Goal: Task Accomplishment & Management: Complete application form

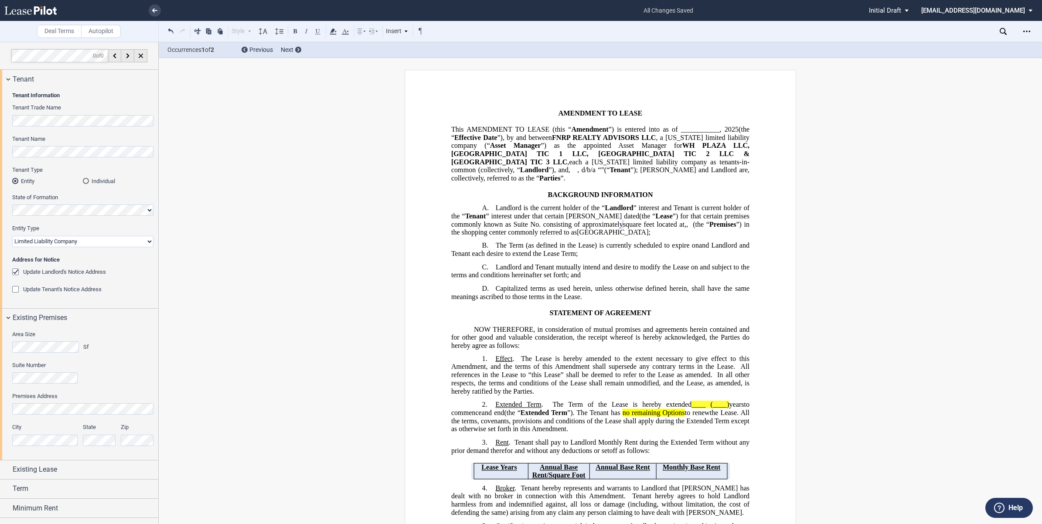
select select "limited liability company"
drag, startPoint x: 343, startPoint y: 515, endPoint x: 330, endPoint y: 343, distance: 173.1
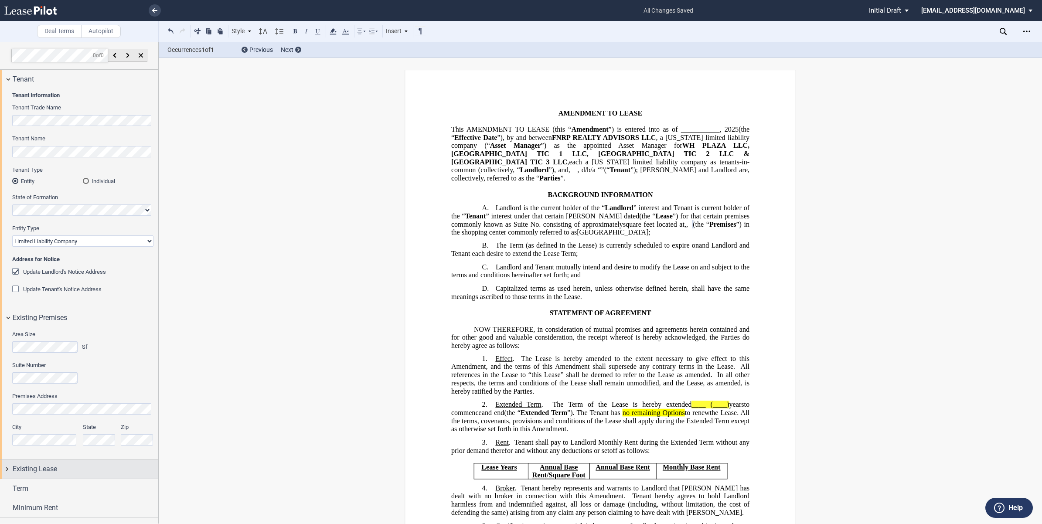
click at [7, 467] on div "Existing Lease" at bounding box center [79, 469] width 158 height 19
drag, startPoint x: 155, startPoint y: 391, endPoint x: 149, endPoint y: 446, distance: 55.7
click at [149, 446] on div "Area Size Sf Suite Number Premises Address City State Zip" at bounding box center [79, 393] width 158 height 132
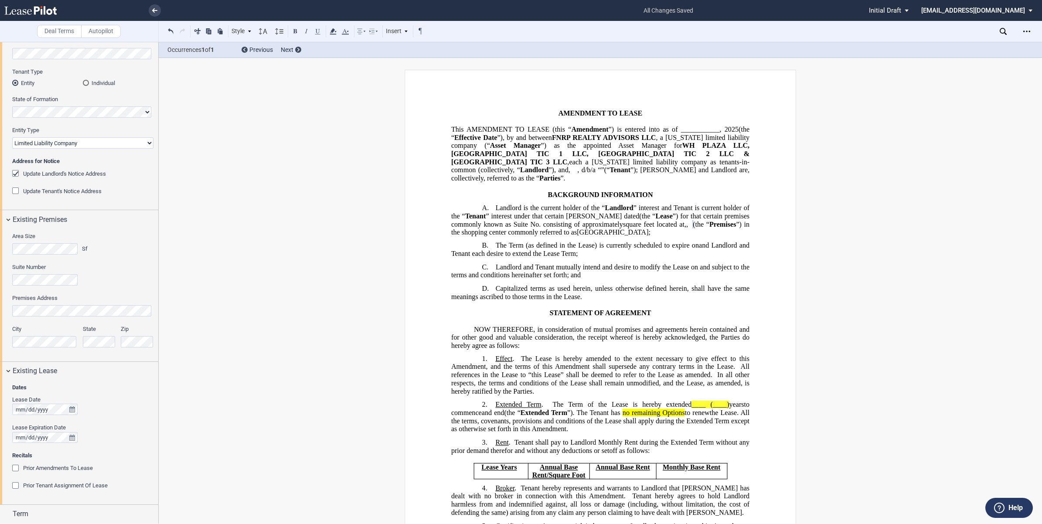
scroll to position [99, 0]
click at [69, 410] on span at bounding box center [72, 408] width 7 height 7
click at [72, 408] on span at bounding box center [72, 408] width 7 height 7
click at [92, 437] on div at bounding box center [82, 436] width 141 height 11
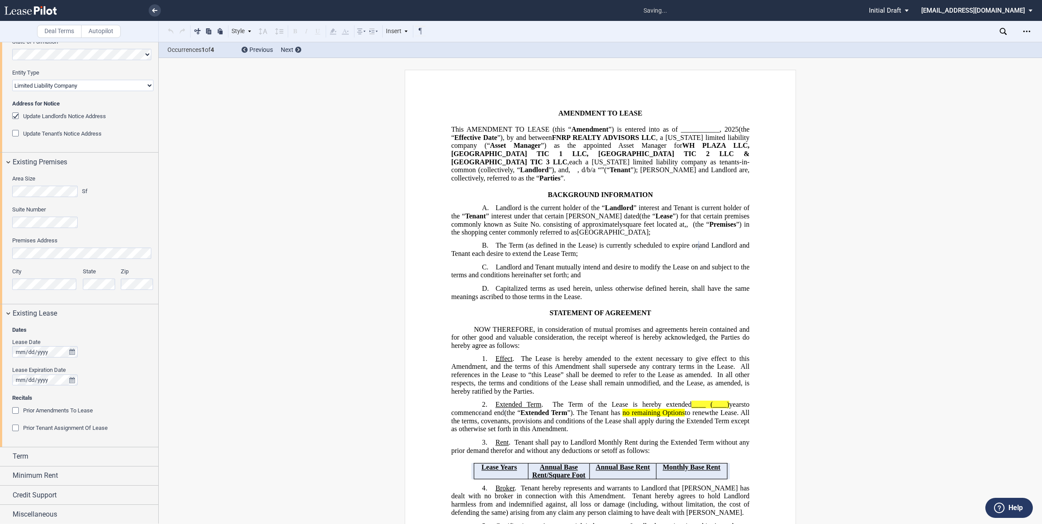
scroll to position [157, 0]
click at [9, 454] on div "Term" at bounding box center [79, 456] width 158 height 19
click at [9, 454] on div "Term" at bounding box center [79, 454] width 158 height 19
drag, startPoint x: 158, startPoint y: 410, endPoint x: 153, endPoint y: 459, distance: 49.0
click at [153, 459] on div at bounding box center [79, 283] width 159 height 482
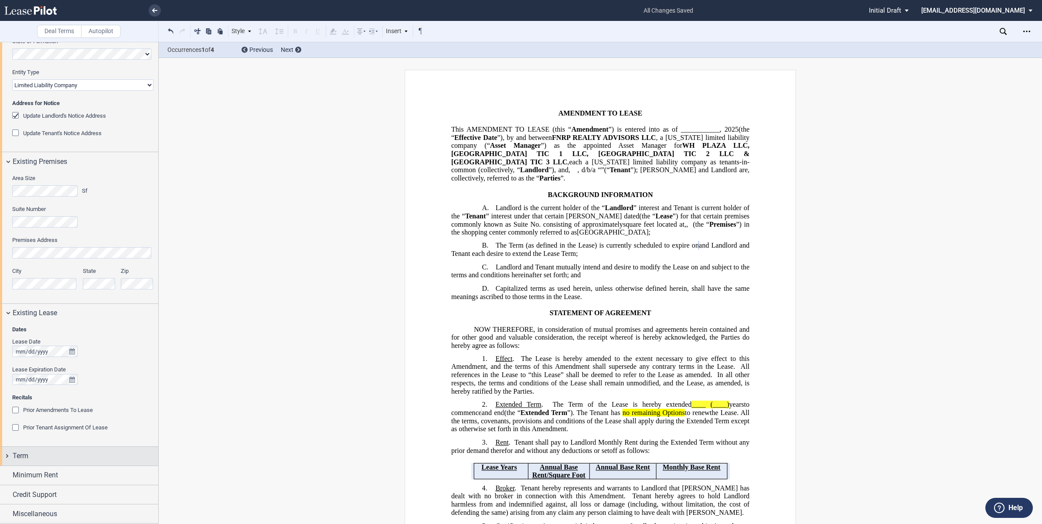
click at [8, 454] on div "Term" at bounding box center [79, 456] width 158 height 19
drag, startPoint x: 158, startPoint y: 419, endPoint x: 144, endPoint y: 458, distance: 41.8
click at [146, 492] on div at bounding box center [79, 283] width 159 height 482
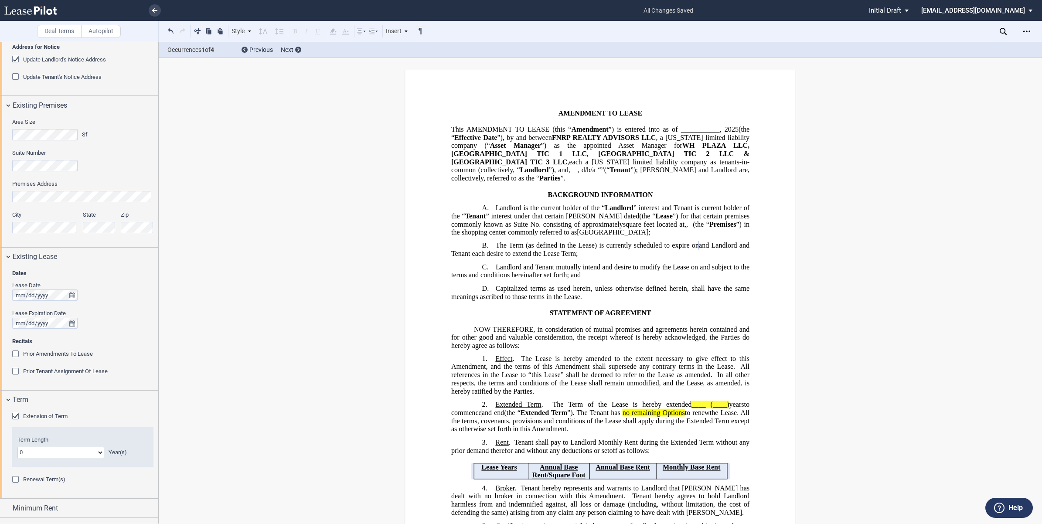
scroll to position [246, 0]
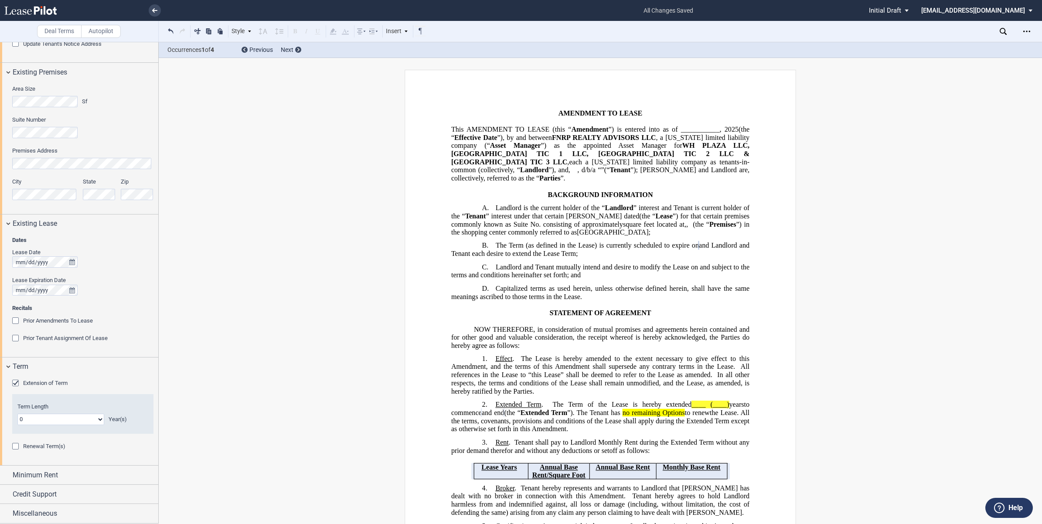
click at [96, 419] on select "0 1 2 3 4 5 6 7 8 9 10 11 12 13 14 15 16 17 18 19 20" at bounding box center [60, 419] width 87 height 11
select select "number:6"
click at [17, 414] on select "0 1 2 3 4 5 6 7 8 9 10 11 12 13 14 15 16 17 18 19 20" at bounding box center [60, 419] width 87 height 11
click at [3, 475] on div "Minimum Rent" at bounding box center [79, 475] width 158 height 19
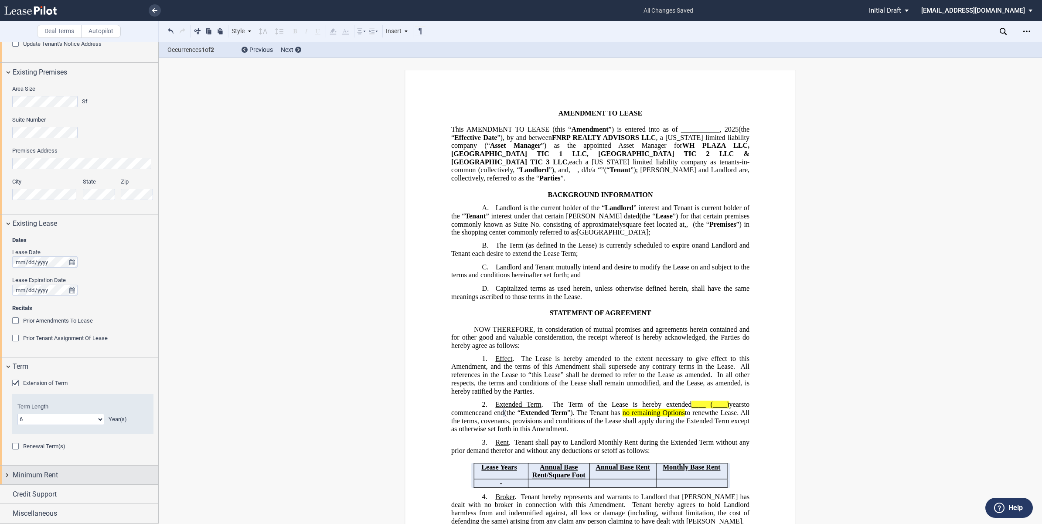
click at [1, 474] on div "Minimum Rent" at bounding box center [79, 475] width 158 height 19
click at [1, 474] on div "Minimum Rent" at bounding box center [79, 474] width 158 height 19
click at [10, 472] on div "Minimum Rent" at bounding box center [79, 475] width 158 height 19
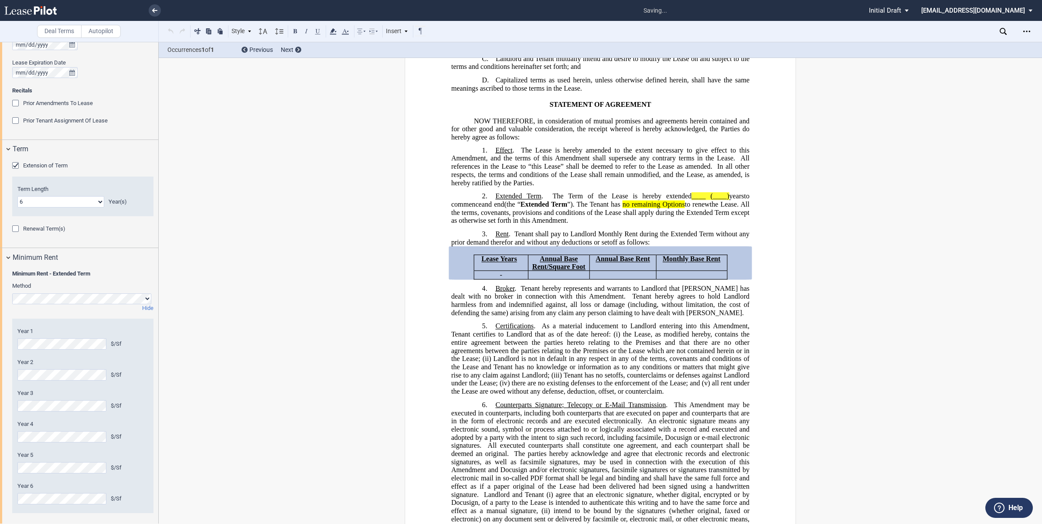
scroll to position [464, 0]
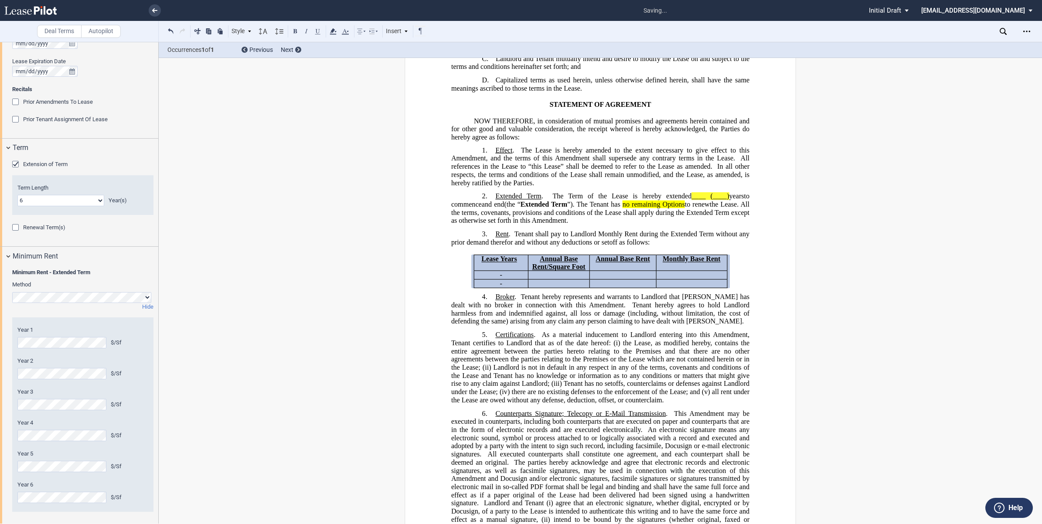
click at [271, 299] on div "﻿ ﻿ ﻿ ﻿ AMENDMENT TO LEASE ﻿ This ﻿ ﻿ ﻿ ﻿ AMENDMENT TO LEASE (this “ Amendment …" at bounding box center [600, 528] width 883 height 1334
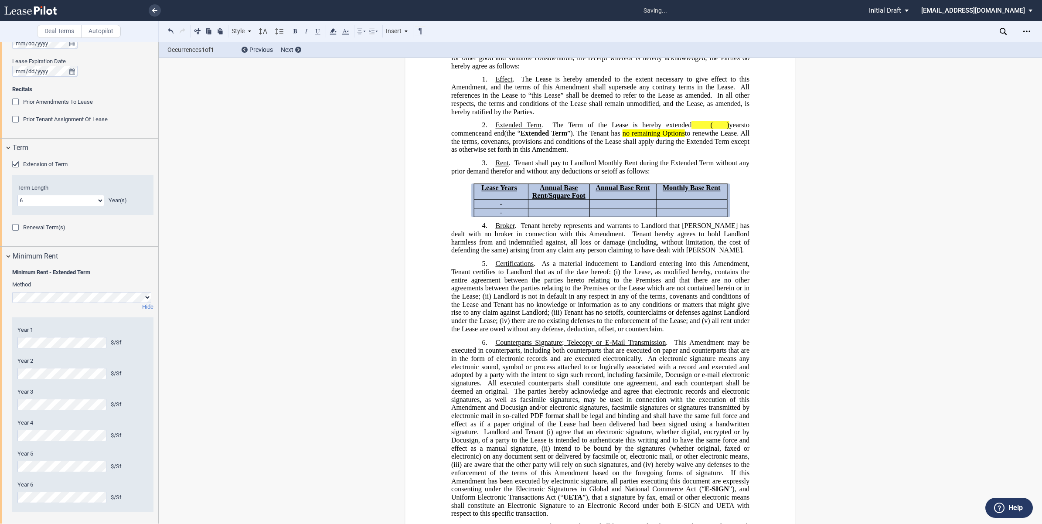
scroll to position [426, 0]
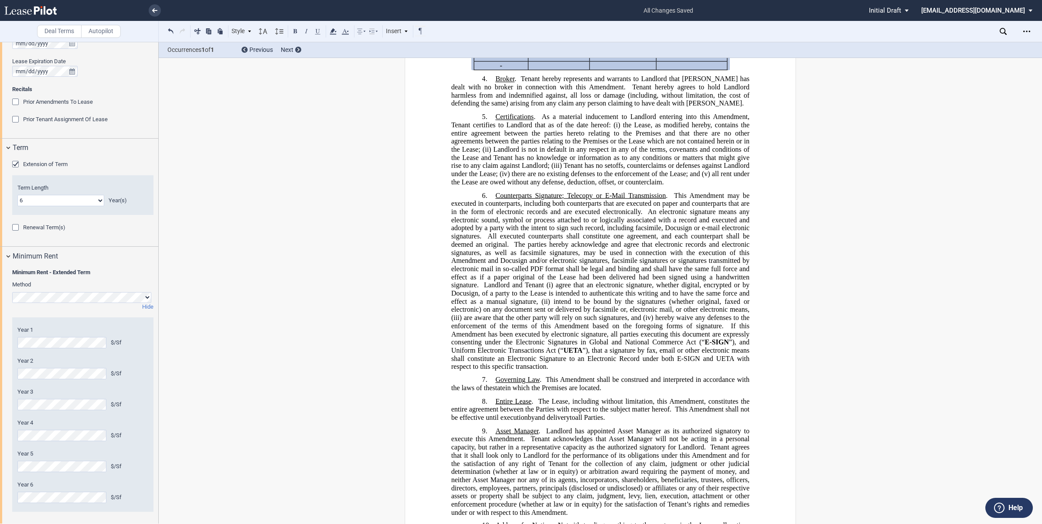
drag, startPoint x: 155, startPoint y: 381, endPoint x: 155, endPoint y: 435, distance: 54.0
click at [153, 445] on div "Minimum Rent - Extended Term Method Hide Year 1 $/Sf Year 2 $/Sf Year 3 $/Sf Ye…" at bounding box center [79, 395] width 158 height 260
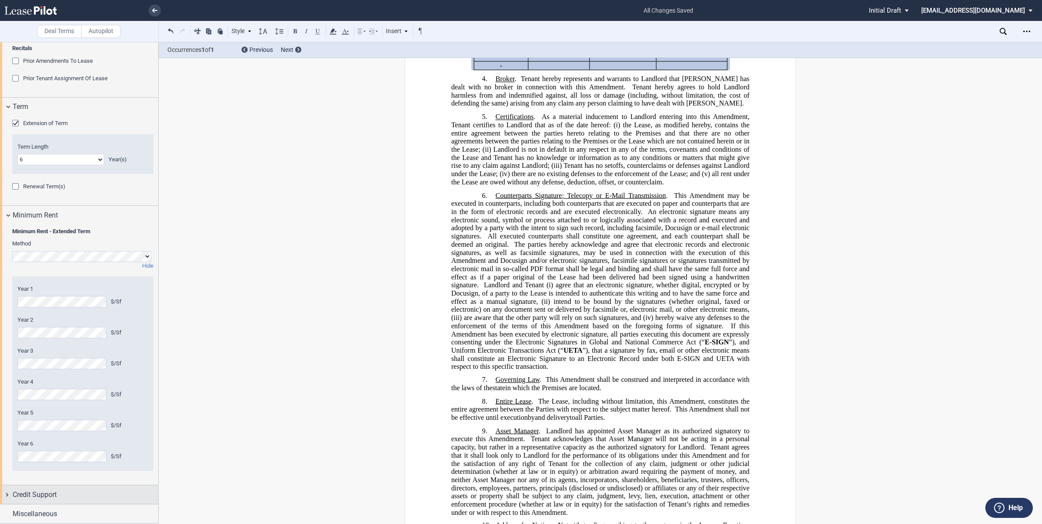
click at [7, 494] on div "Credit Support" at bounding box center [79, 494] width 158 height 19
click at [14, 508] on div "Existing Guarantor" at bounding box center [16, 510] width 9 height 9
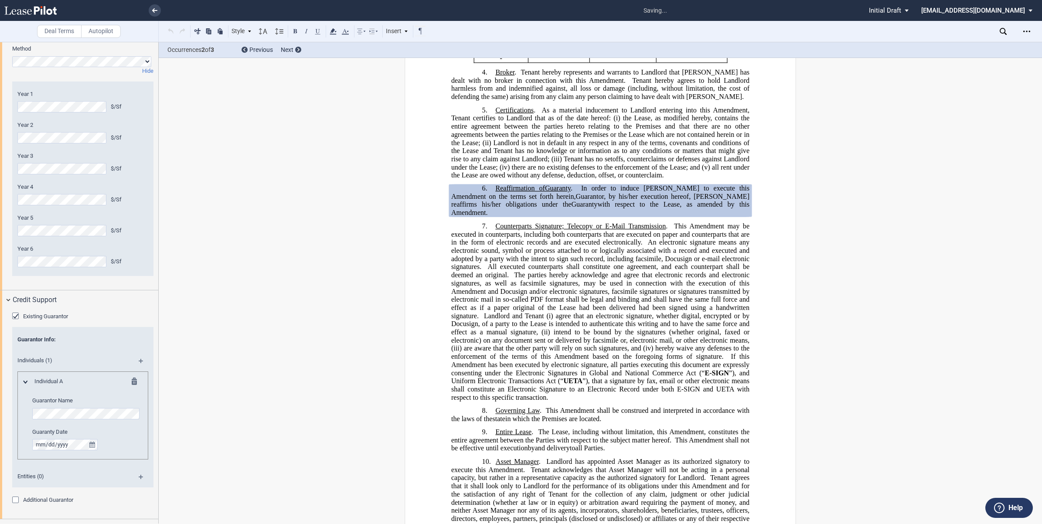
scroll to position [716, 0]
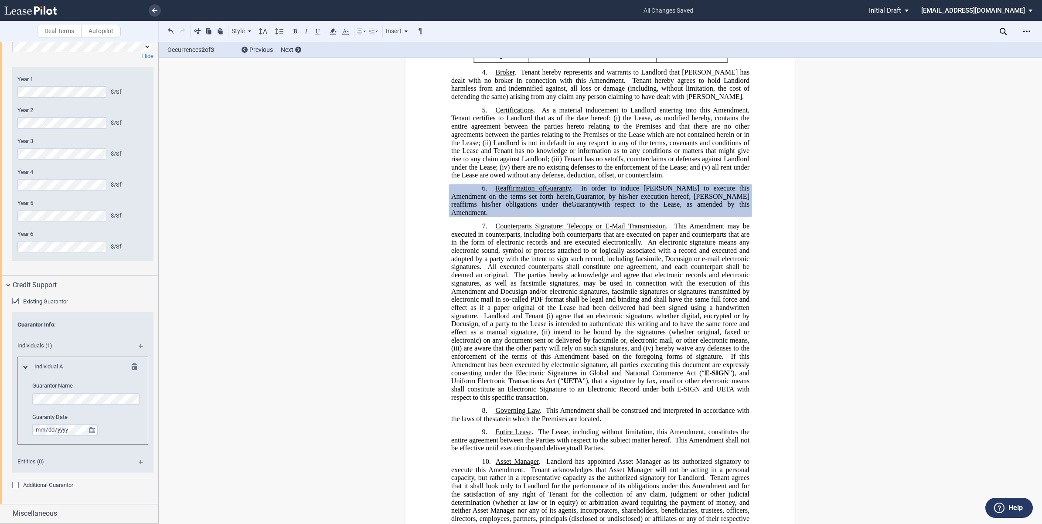
click at [133, 366] on md-icon at bounding box center [137, 368] width 10 height 10
click at [133, 275] on div "Minimum Rent - Extended Term Method Hide Year 1 $/Sf Year 2 $/Sf Year 3 $/Sf Ye…" at bounding box center [79, 145] width 158 height 260
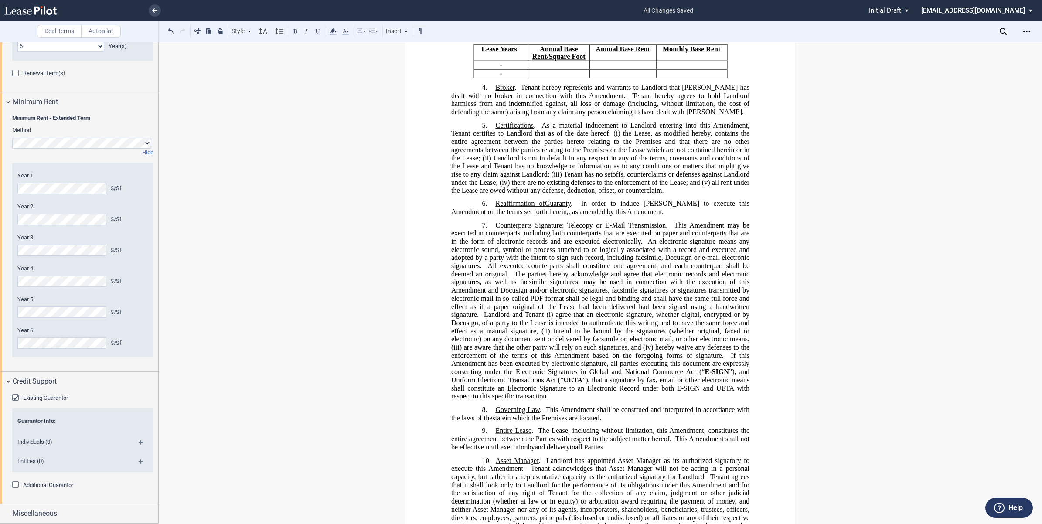
scroll to position [619, 0]
click at [5, 514] on div "Miscellaneous" at bounding box center [79, 513] width 158 height 19
drag, startPoint x: 155, startPoint y: 452, endPoint x: 150, endPoint y: 498, distance: 46.1
click at [153, 506] on div "Tenant Tenant Information Tenant Trade Name Tenant Name Tenant Type Entity Indi…" at bounding box center [79, 43] width 158 height 1187
click at [150, 496] on div "Tenant Tenant Information Tenant Trade Name Tenant Name Tenant Type Entity Indi…" at bounding box center [79, 43] width 158 height 1187
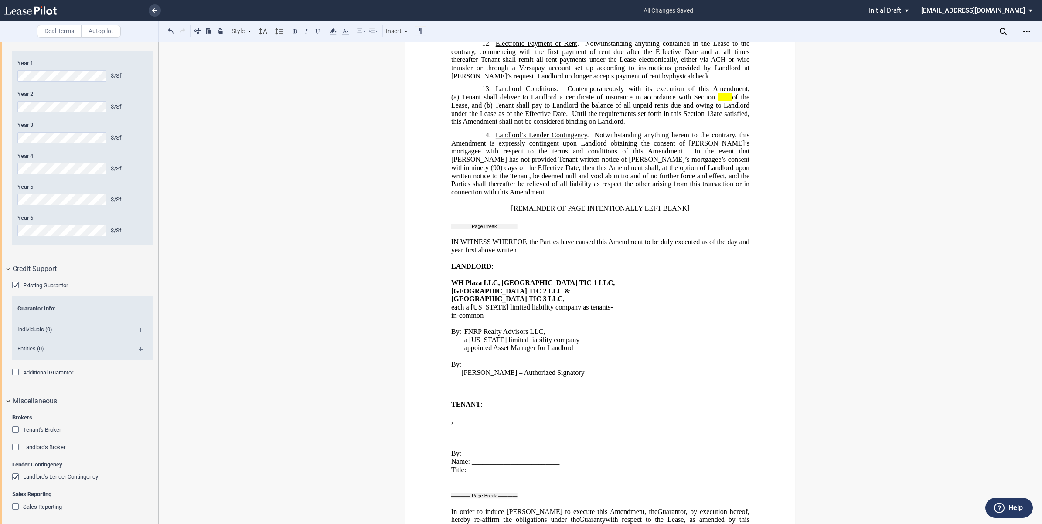
scroll to position [787, 0]
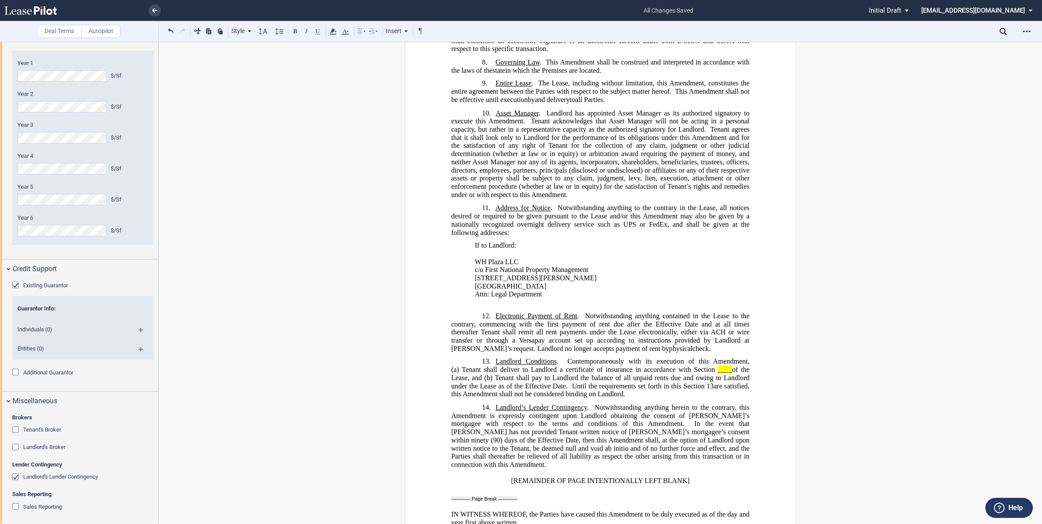
click at [16, 287] on div "Existing Guarantor" at bounding box center [16, 286] width 9 height 9
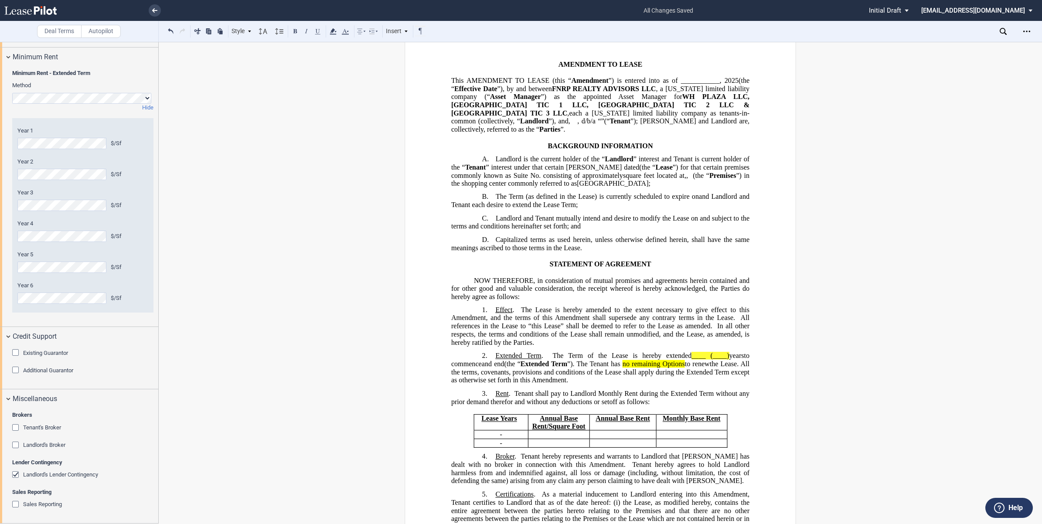
scroll to position [54, 0]
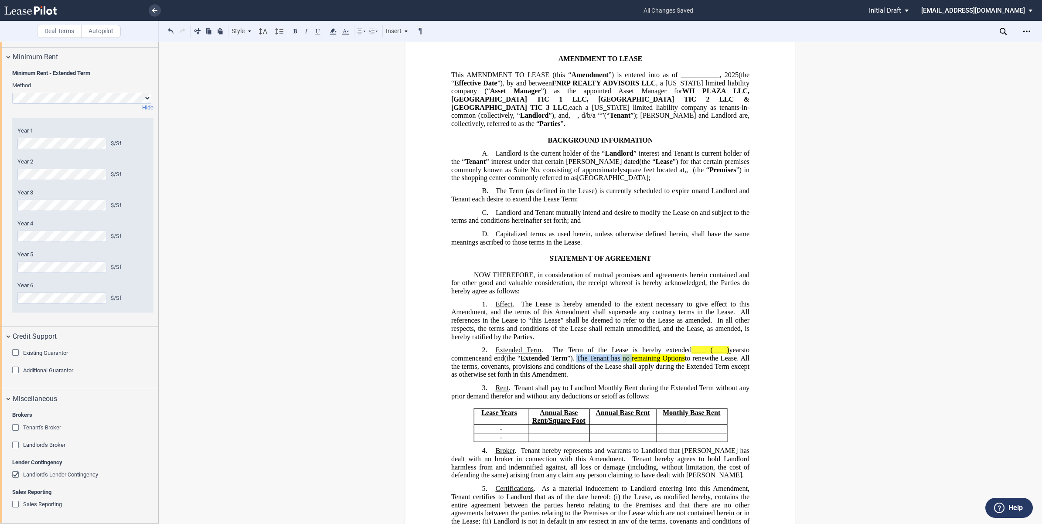
drag, startPoint x: 696, startPoint y: 352, endPoint x: 750, endPoint y: 353, distance: 54.5
drag, startPoint x: 158, startPoint y: 357, endPoint x: 155, endPoint y: 319, distance: 37.6
click at [155, 319] on div at bounding box center [79, 283] width 159 height 482
click at [155, 319] on div "Minimum Rent - Extended Term Method Hide Year 1 $/Sf Year 2 $/Sf Year 3 $/Sf Ye…" at bounding box center [79, 196] width 158 height 260
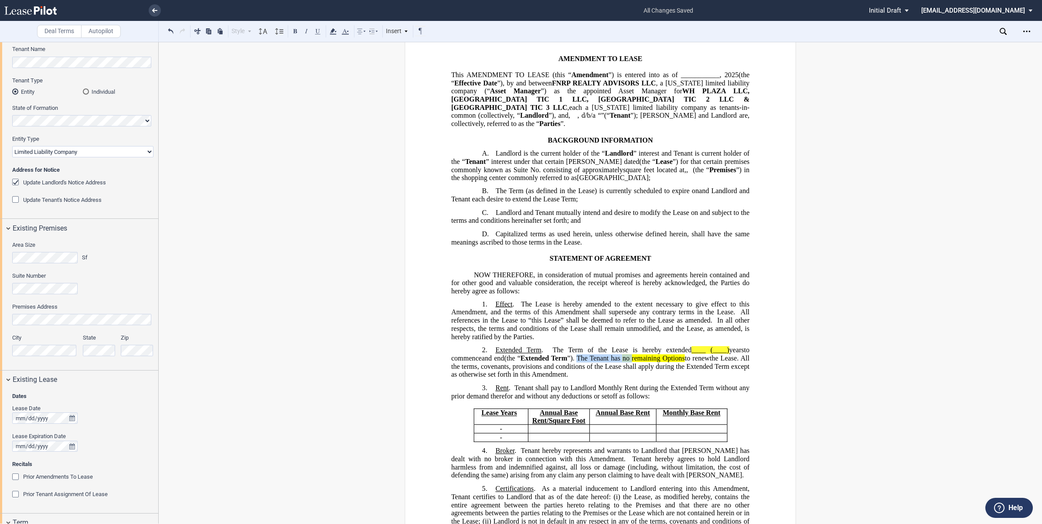
scroll to position [75, 0]
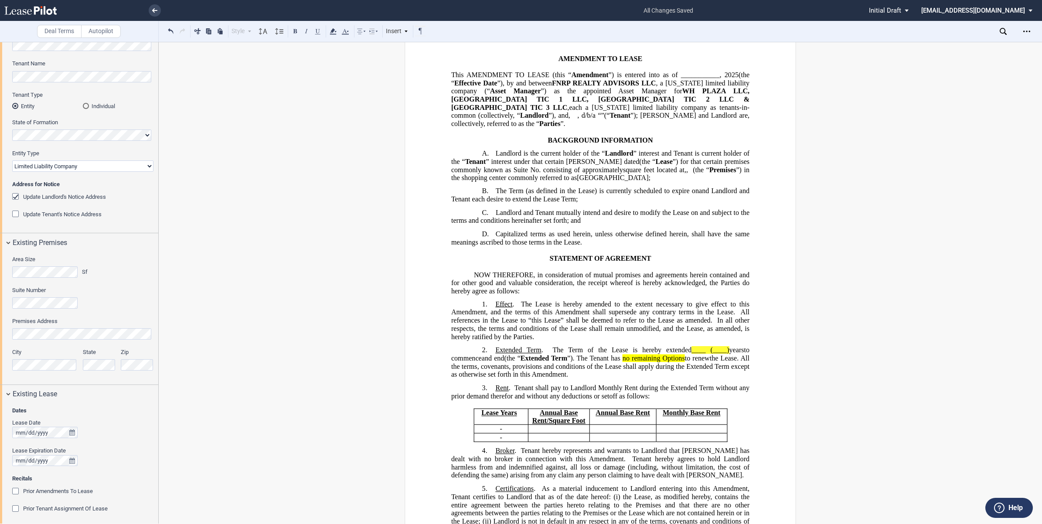
click at [1030, 27] on div "Open Lease options menu" at bounding box center [1026, 31] width 14 height 14
click at [935, 44] on div "Download" at bounding box center [976, 46] width 106 height 7
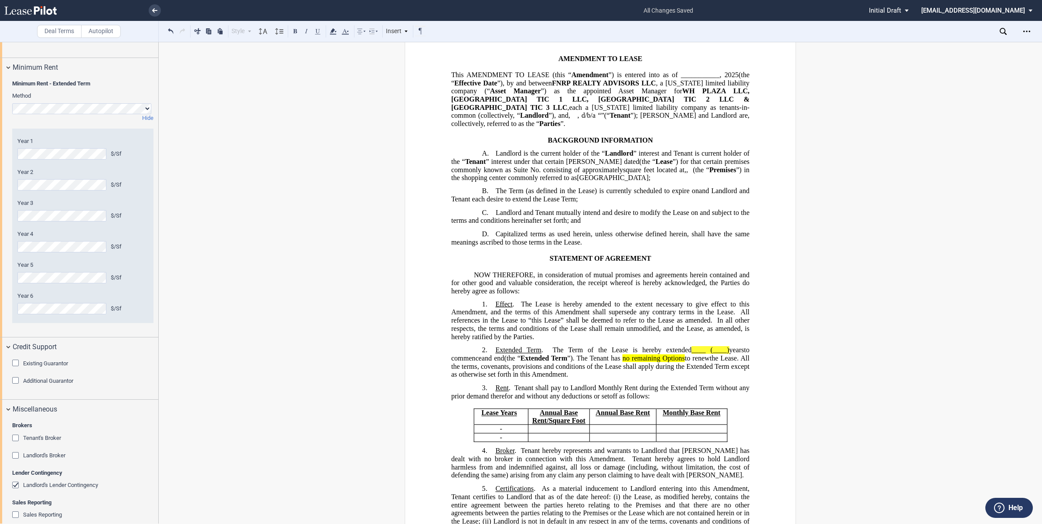
scroll to position [665, 0]
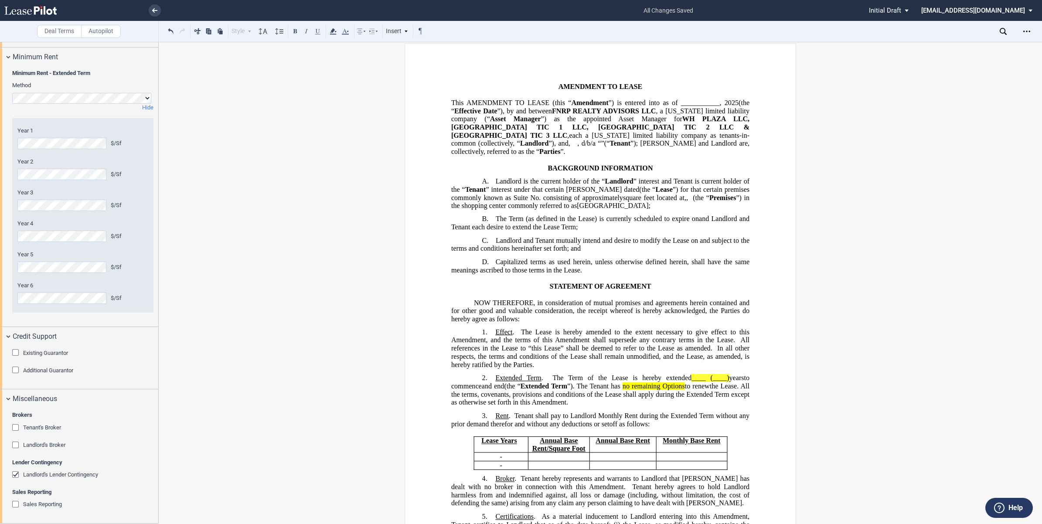
scroll to position [0, 0]
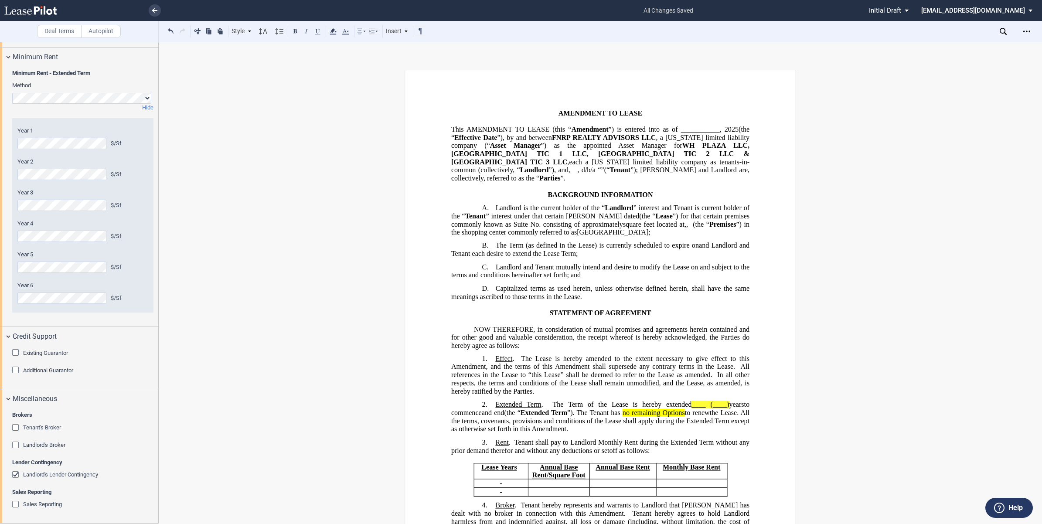
drag, startPoint x: 158, startPoint y: 377, endPoint x: 149, endPoint y: 275, distance: 102.4
click at [149, 275] on div at bounding box center [79, 283] width 159 height 482
